Goal: Information Seeking & Learning: Check status

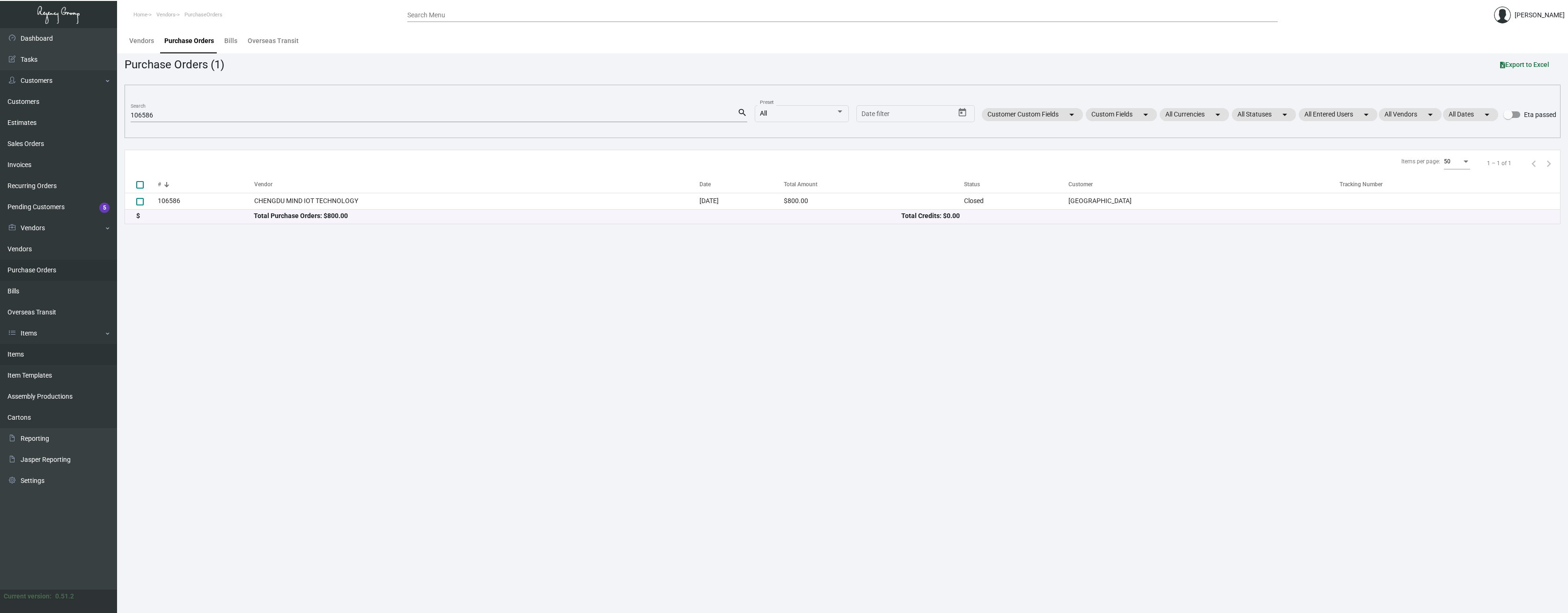
click at [18, 353] on link "Items" at bounding box center [58, 354] width 117 height 21
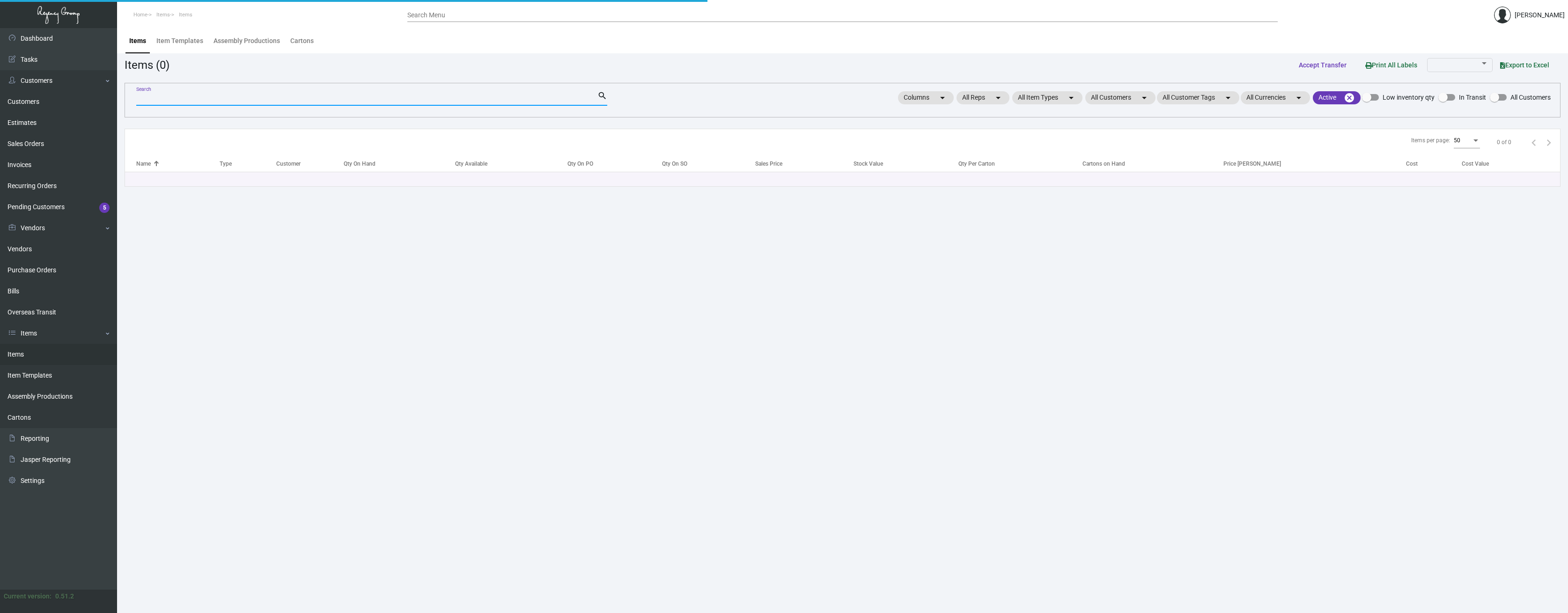
click at [187, 99] on input "Search" at bounding box center [366, 99] width 461 height 7
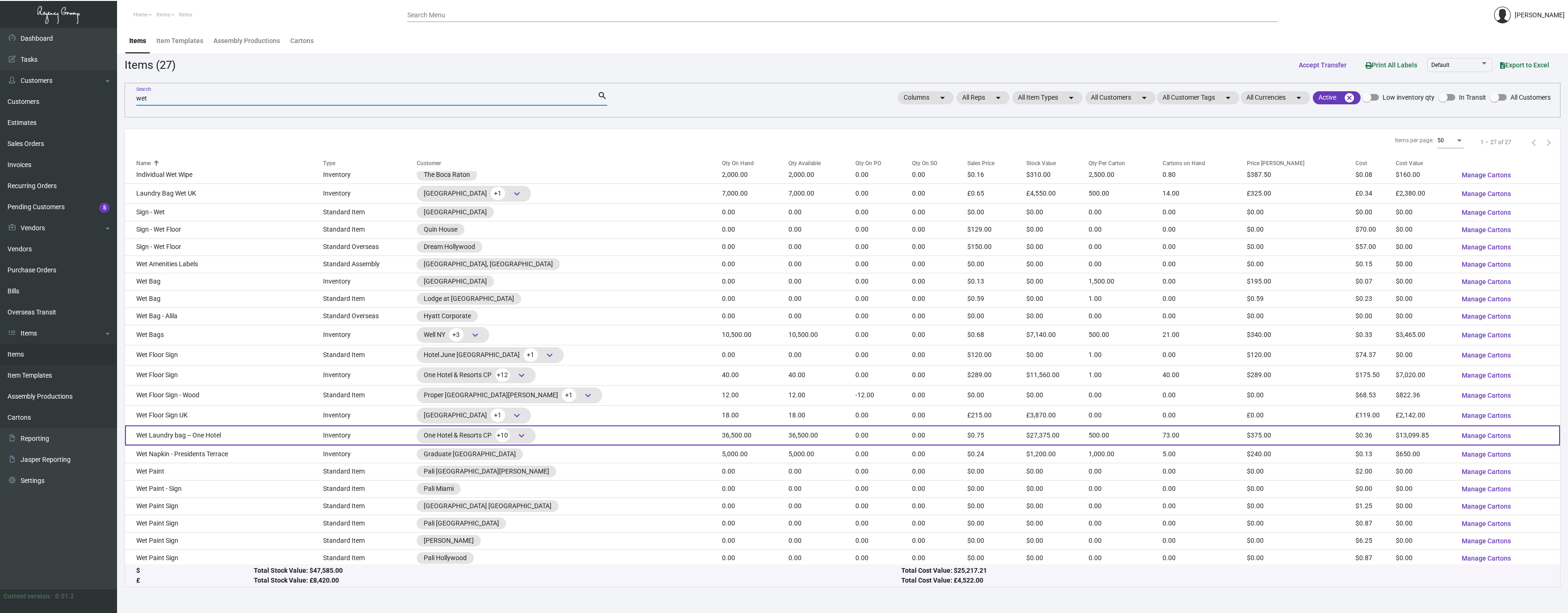
scroll to position [29, 0]
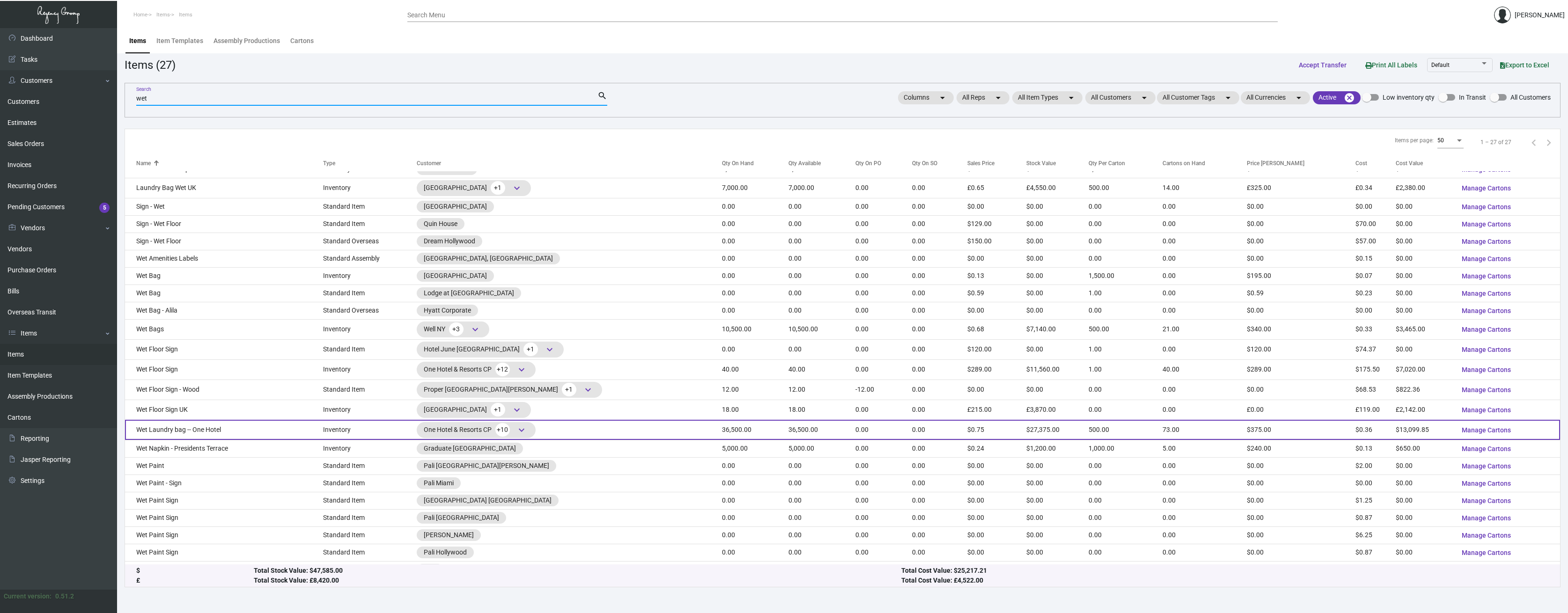
type input "wet"
click at [225, 429] on td "Wet Laundry bag -- One Hotel" at bounding box center [223, 430] width 198 height 20
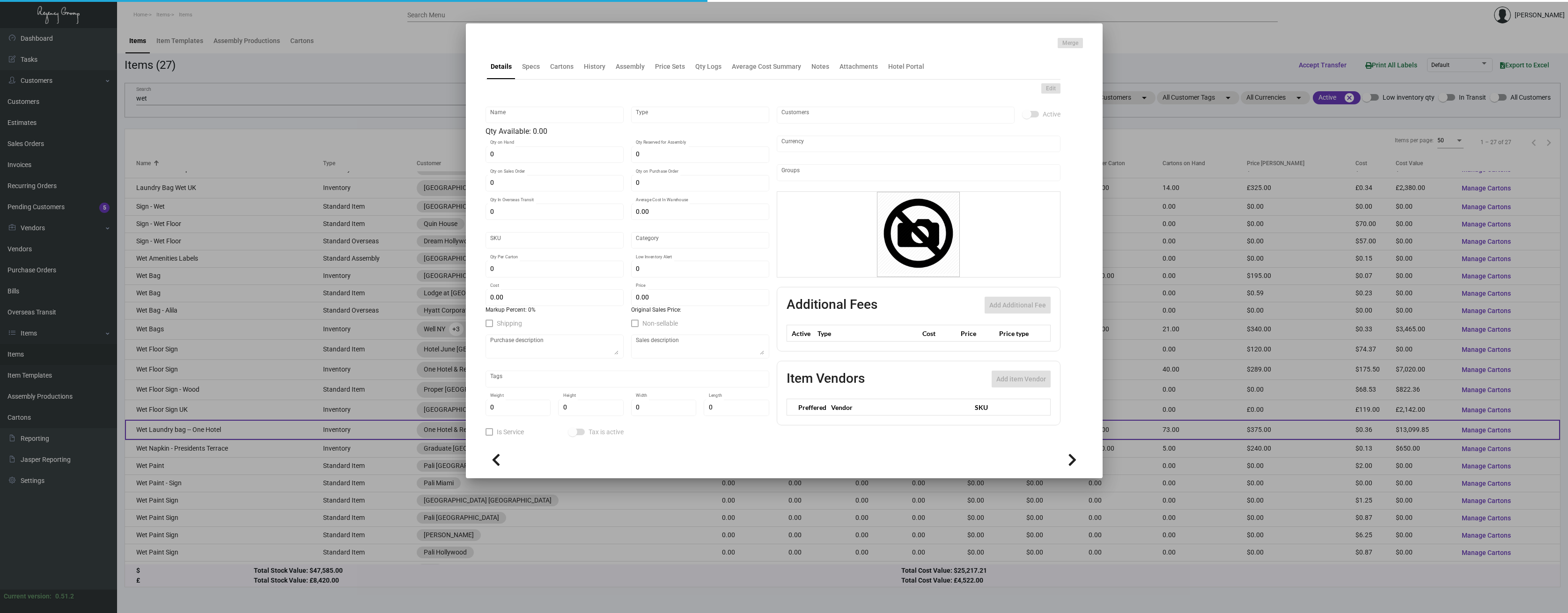
type input "Wet Laundry bag -- One Hotel"
type input "Inventory"
type input "36,500"
type input "$ 4.25"
type input "1HWB"
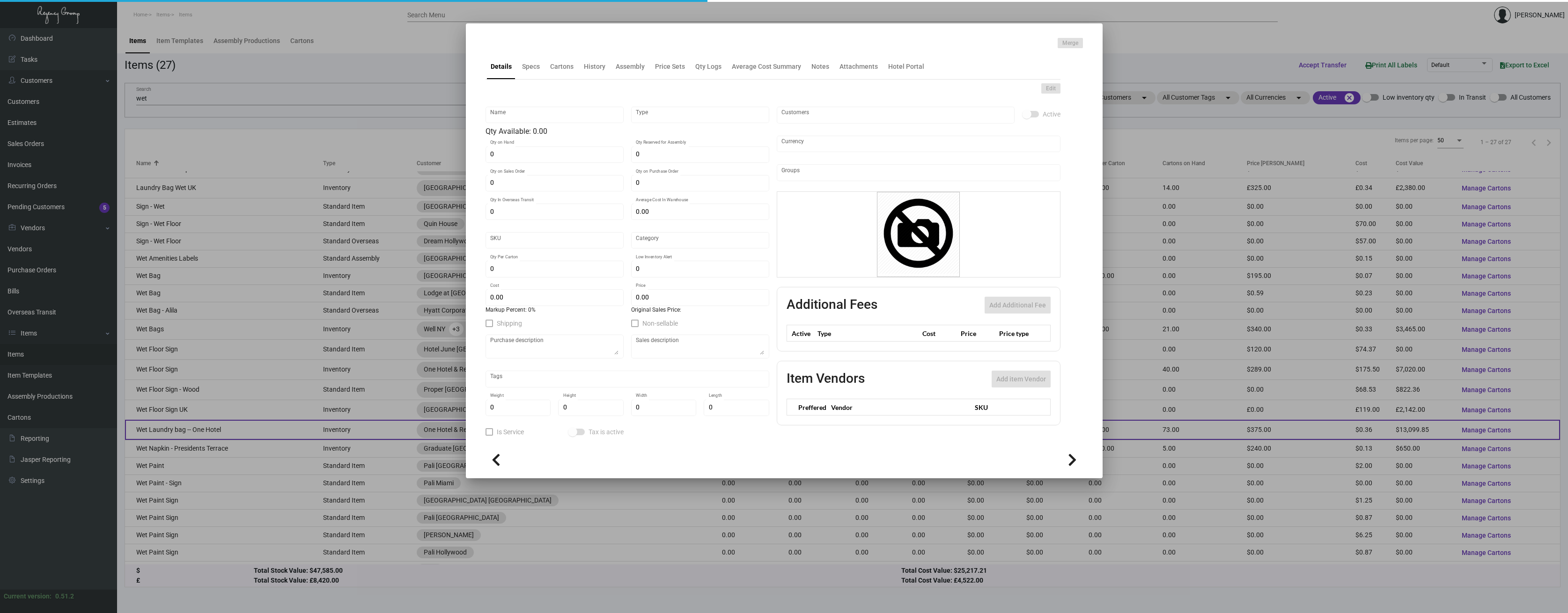
type input "Standard"
type input "500"
type input "10,000"
type input "$ 0.3589"
type input "$ 0.75"
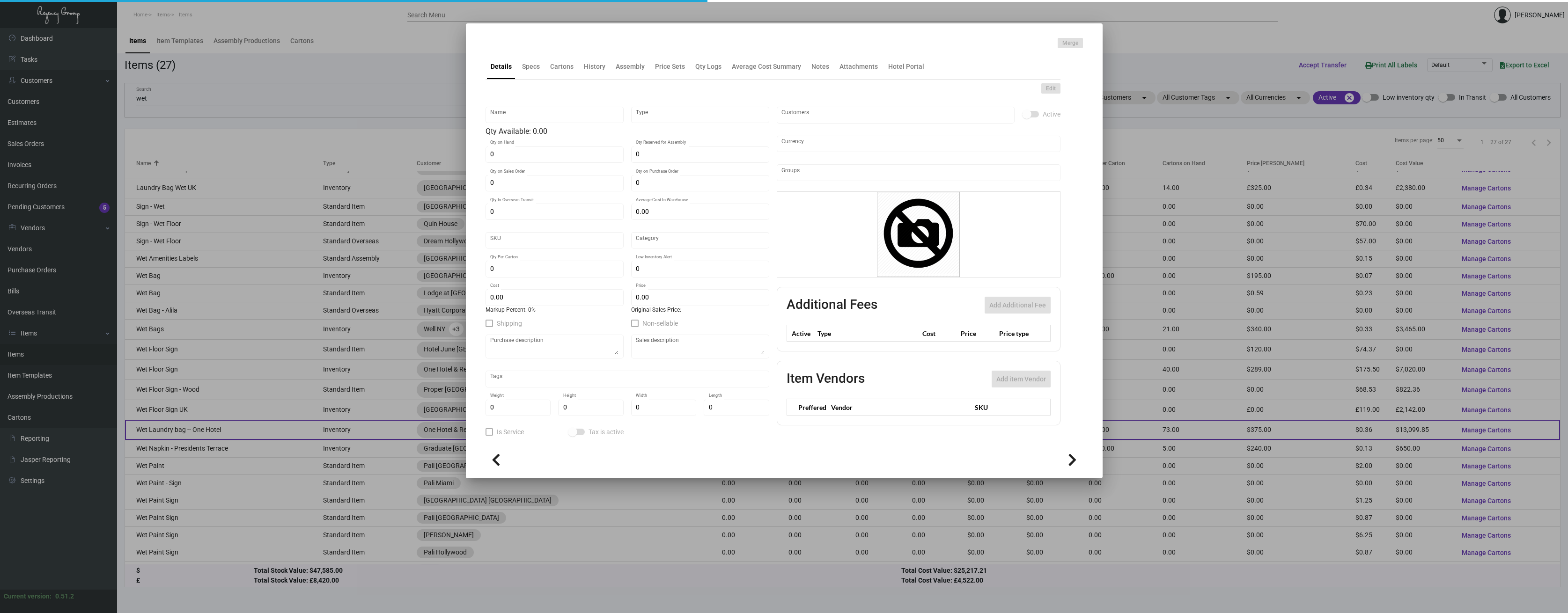
checkbox input "true"
type input "United States Dollar $"
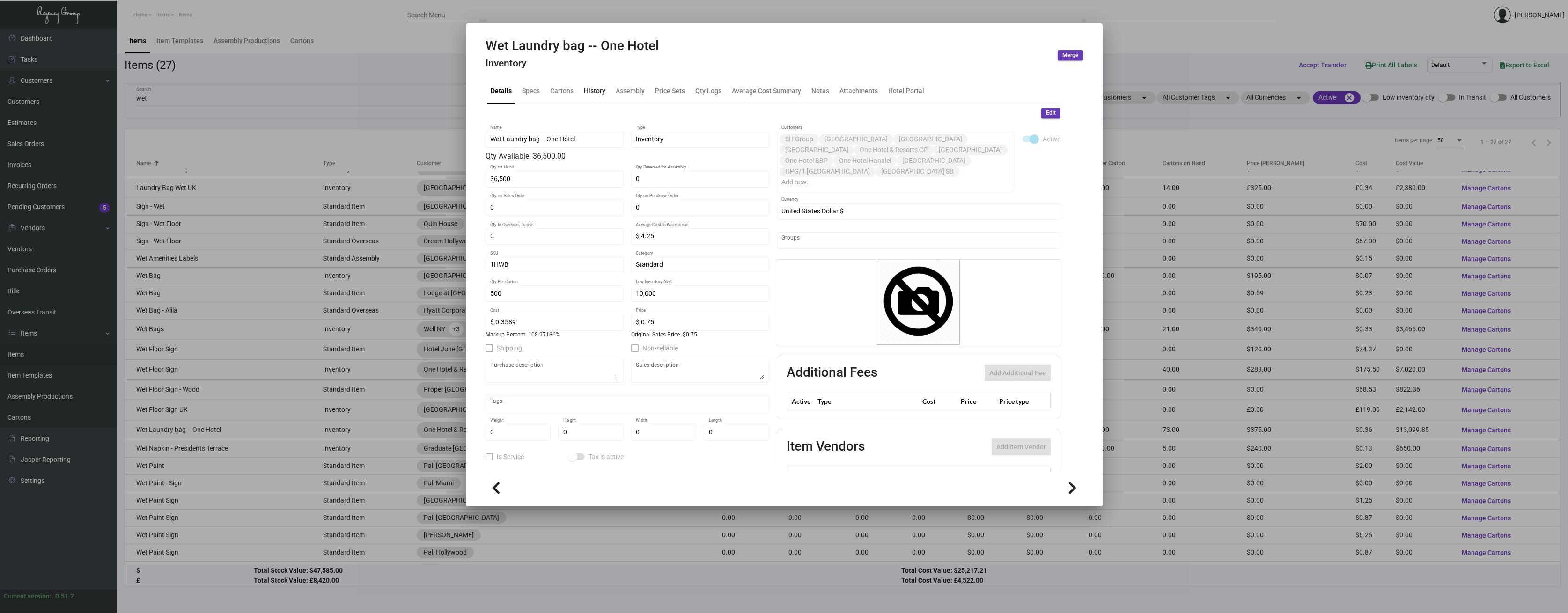
click at [595, 92] on div "History" at bounding box center [594, 91] width 21 height 10
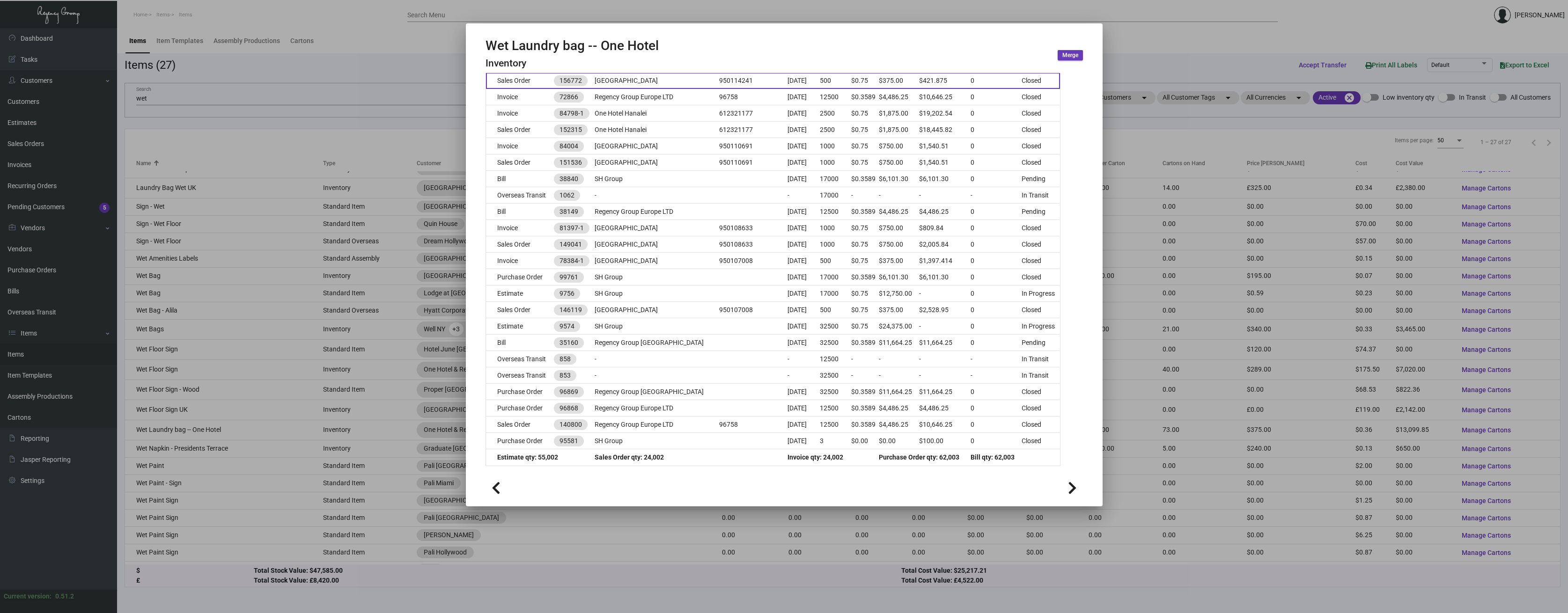
scroll to position [410, 0]
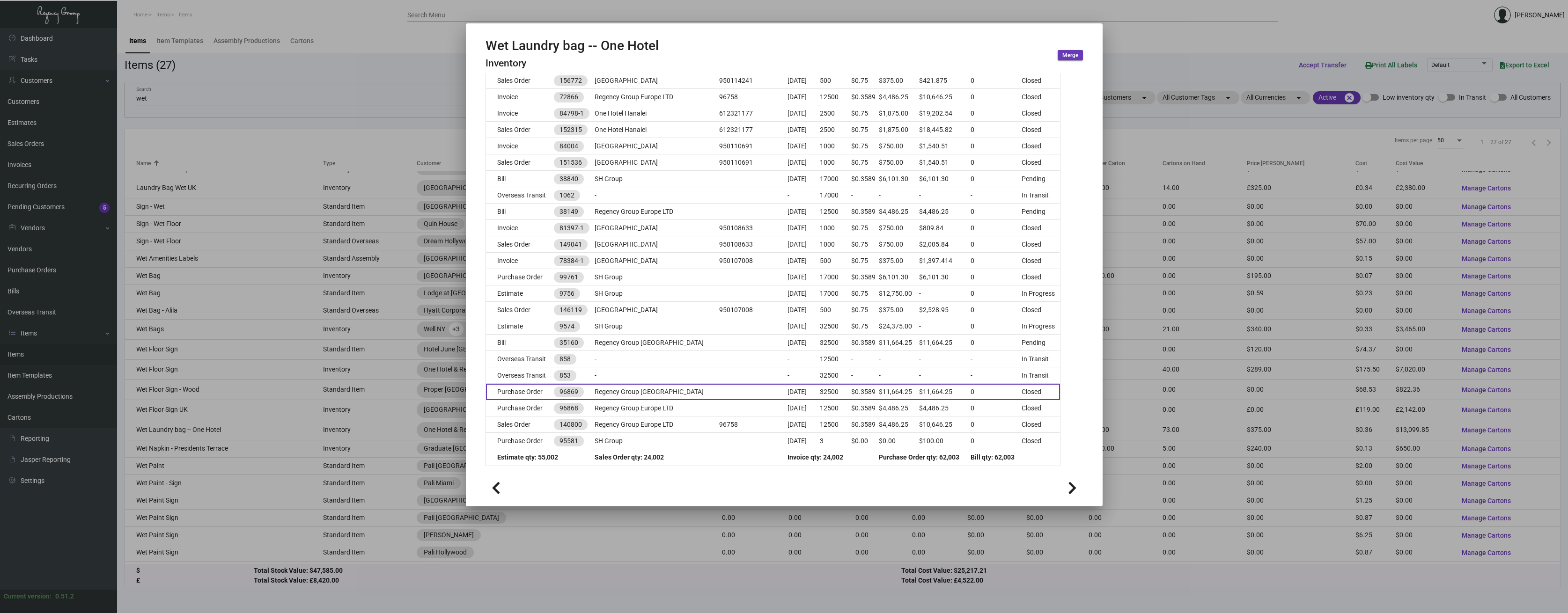
click at [529, 394] on td "Purchase Order" at bounding box center [520, 392] width 68 height 16
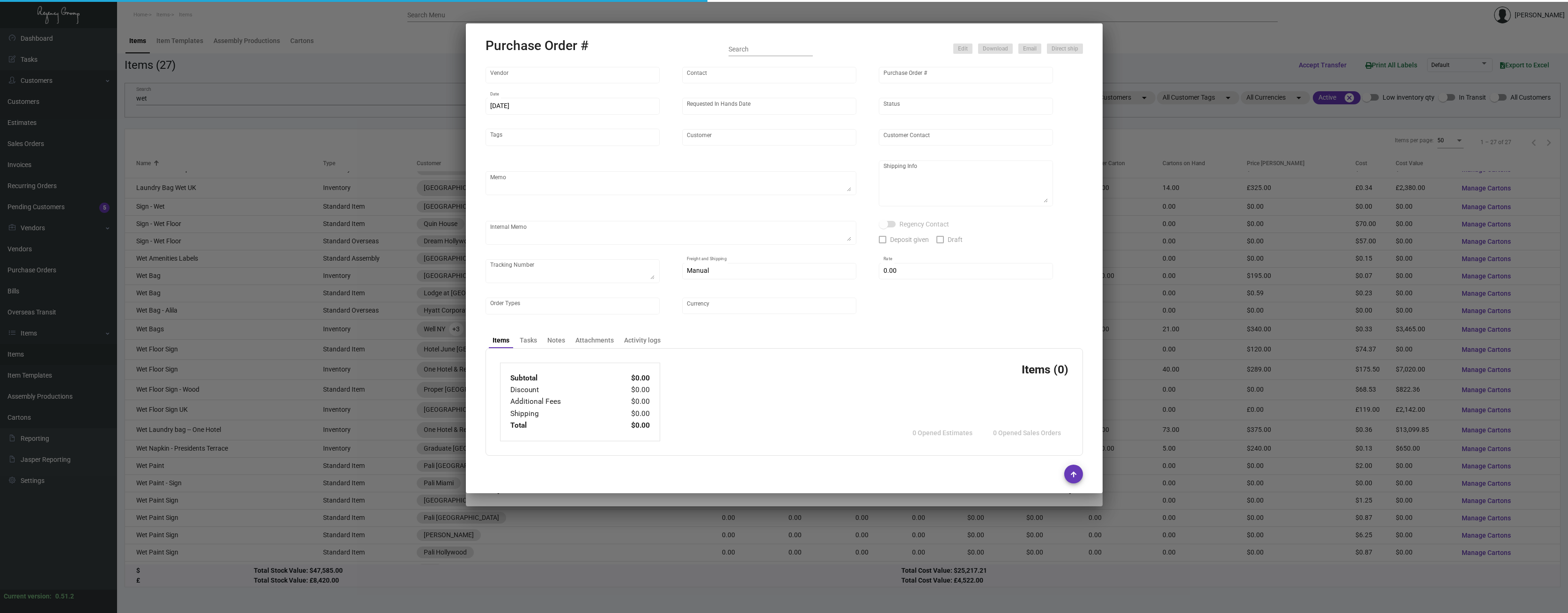
type input "HIGH HOPE JIANGSU FOCUS GARMENT CO, LTD"
type input "[PERSON_NAME]"
type input "96869"
type input "[DATE]"
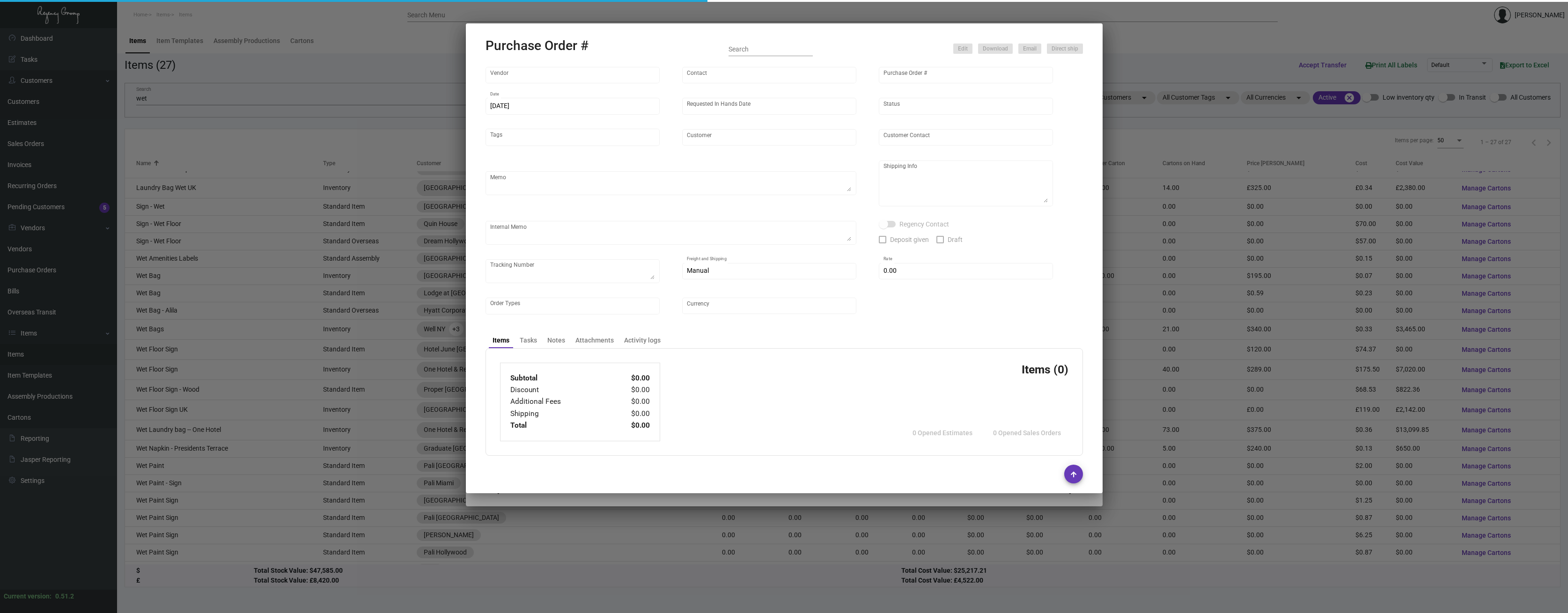
type input "Regency Group [GEOGRAPHIC_DATA]"
type textarea "Boat to [GEOGRAPHIC_DATA]"
type textarea "Regency Group NJ - [PERSON_NAME] [STREET_ADDRESS]"
checkbox input "true"
type input "$ 0.00"
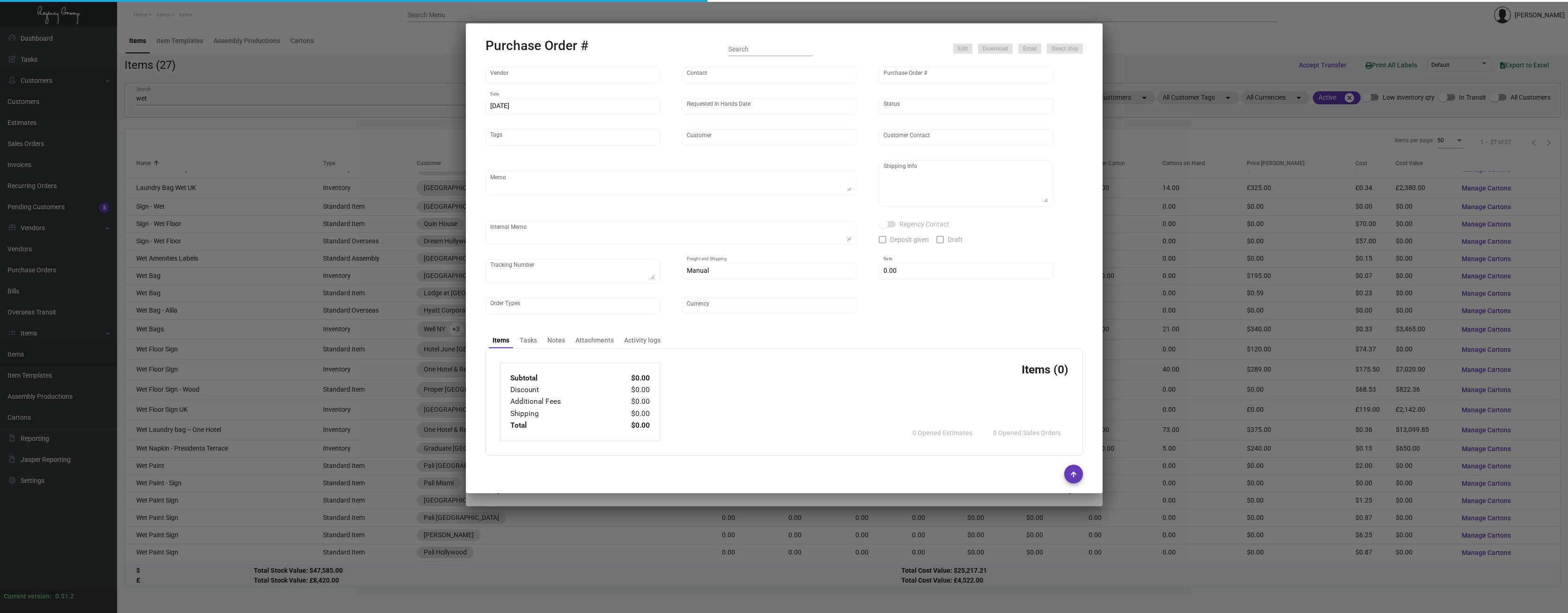
type input "United States Dollar $"
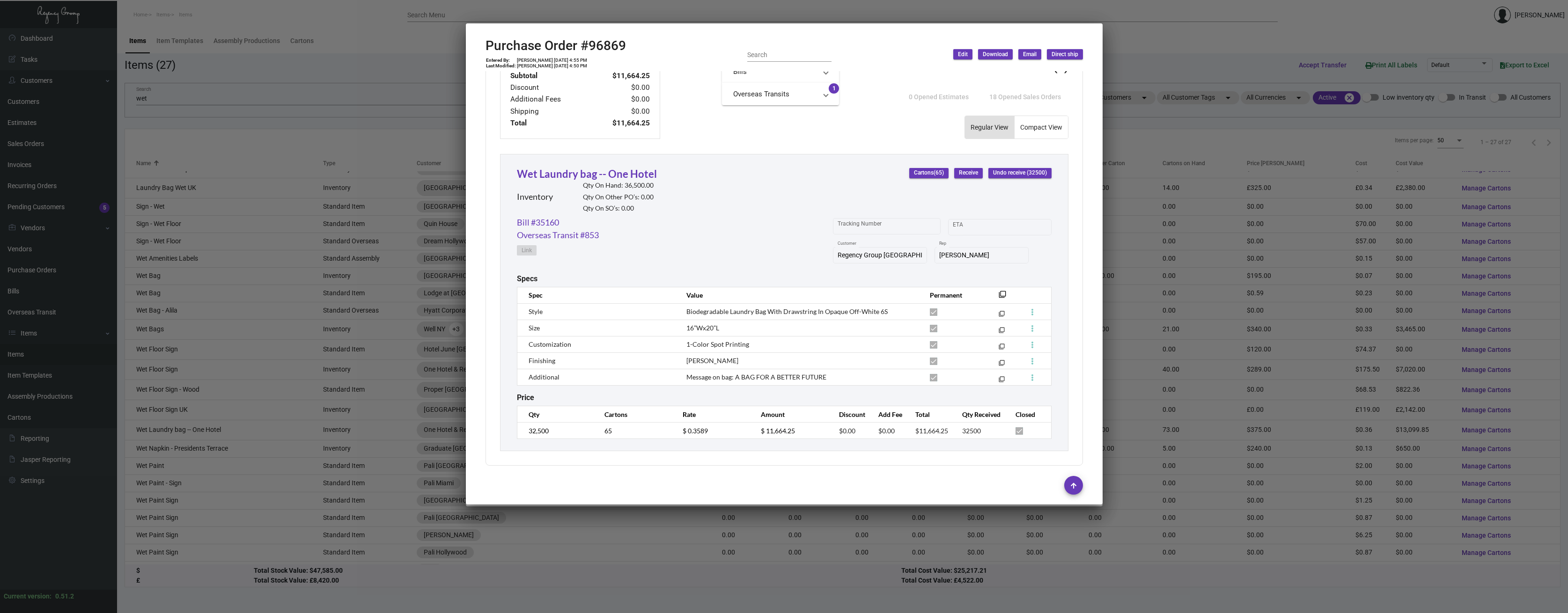
scroll to position [354, 0]
click at [627, 463] on div "Subtotal $11,664.25 Discount $0.00 Additional Fees $0.00 Shipping $0.00 Total $…" at bounding box center [784, 256] width 598 height 420
